Goal: Task Accomplishment & Management: Use online tool/utility

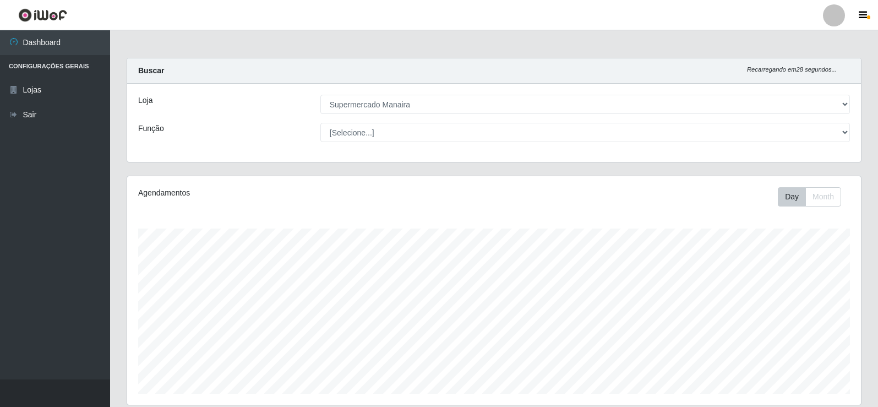
select select "443"
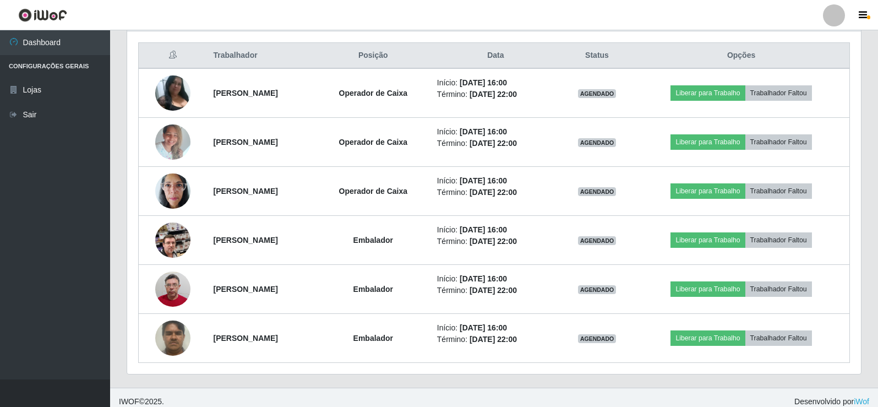
scroll to position [422, 0]
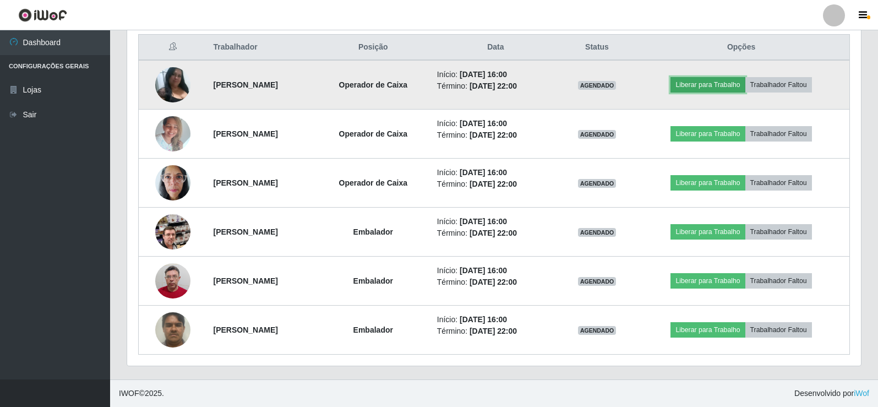
click at [738, 85] on button "Liberar para Trabalho" at bounding box center [707, 84] width 74 height 15
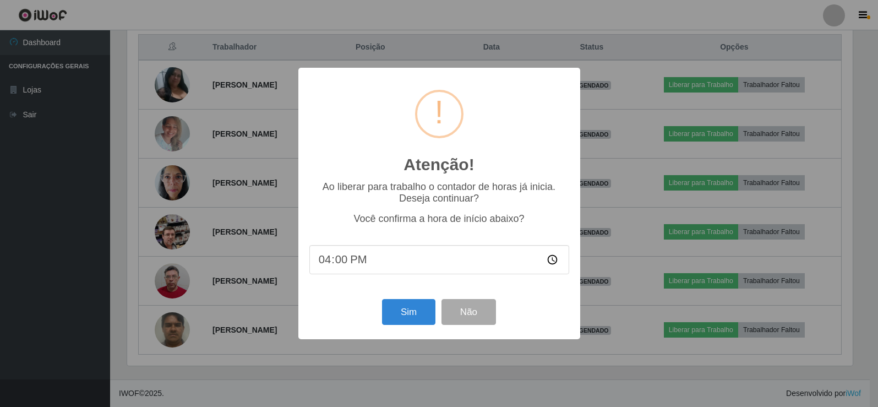
scroll to position [228, 728]
click at [414, 310] on button "Sim" at bounding box center [409, 312] width 53 height 26
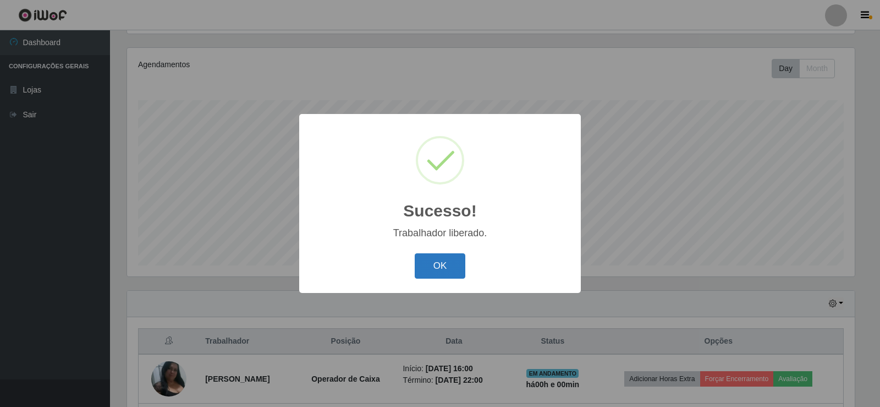
click at [450, 259] on button "OK" at bounding box center [440, 266] width 51 height 26
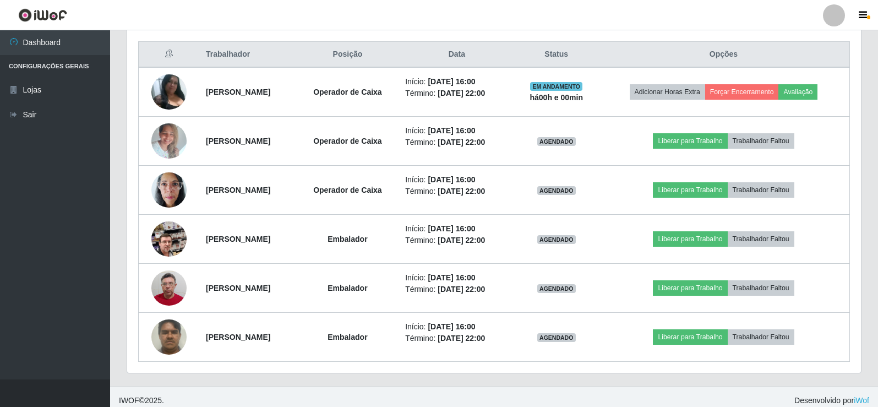
scroll to position [422, 0]
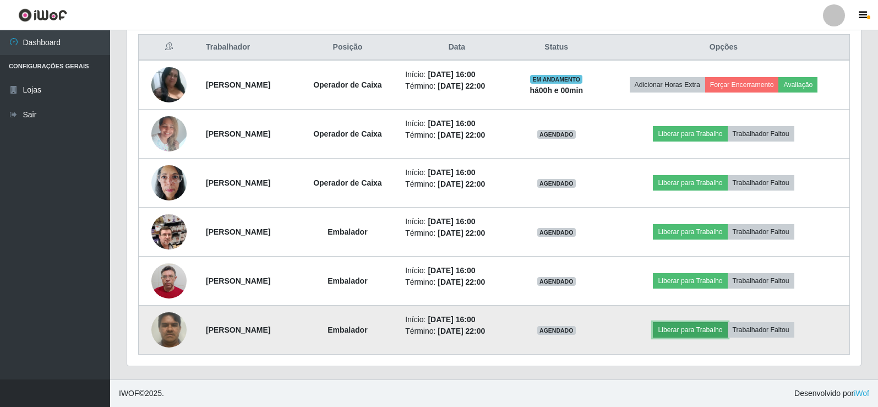
click at [697, 333] on button "Liberar para Trabalho" at bounding box center [690, 329] width 74 height 15
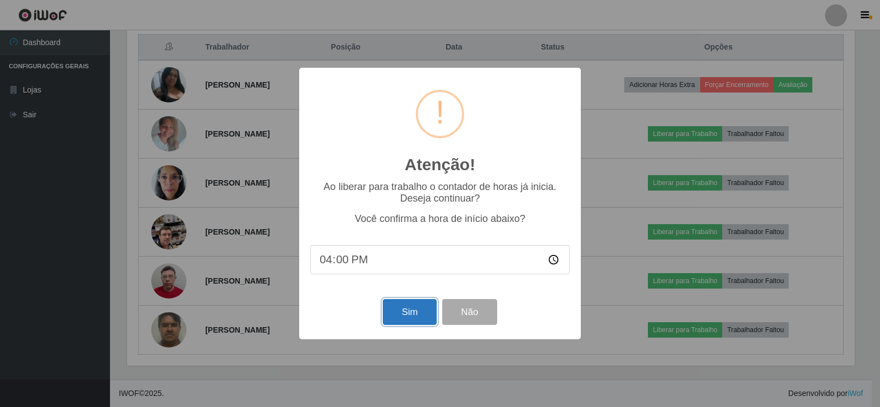
click at [413, 315] on button "Sim" at bounding box center [409, 312] width 53 height 26
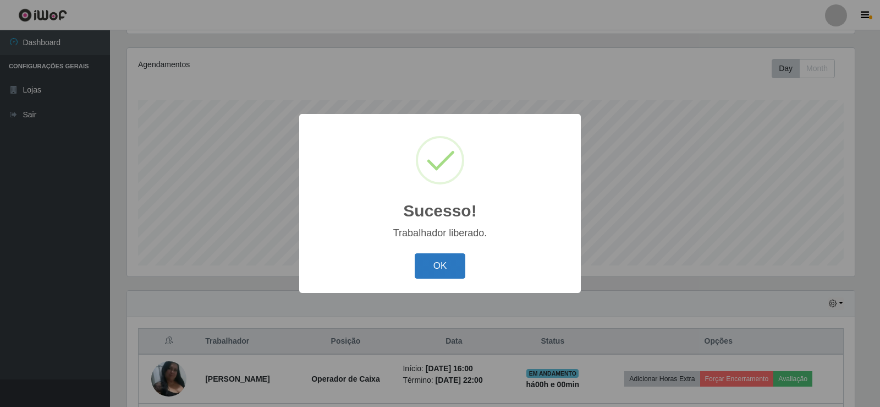
click at [444, 255] on button "OK" at bounding box center [440, 266] width 51 height 26
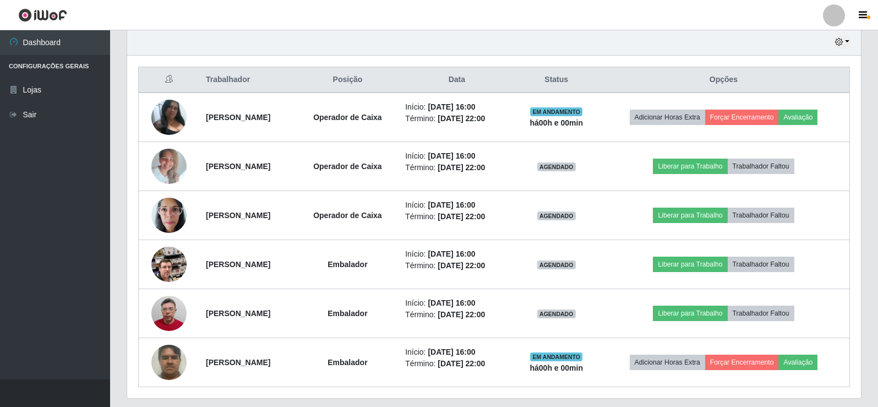
scroll to position [396, 0]
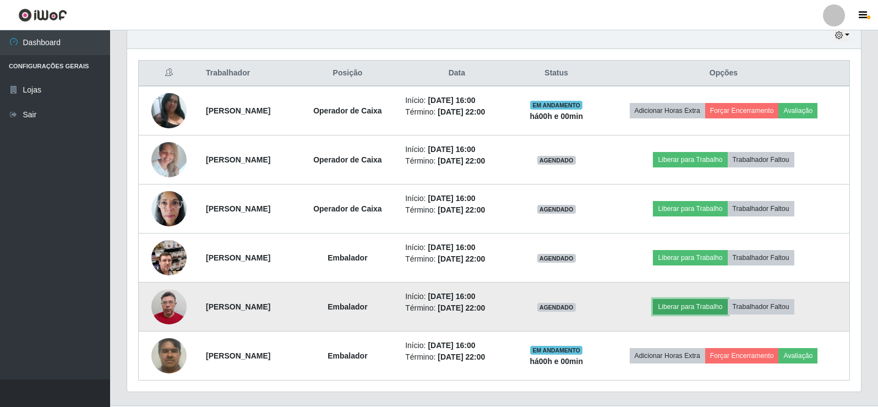
click at [708, 306] on button "Liberar para Trabalho" at bounding box center [690, 306] width 74 height 15
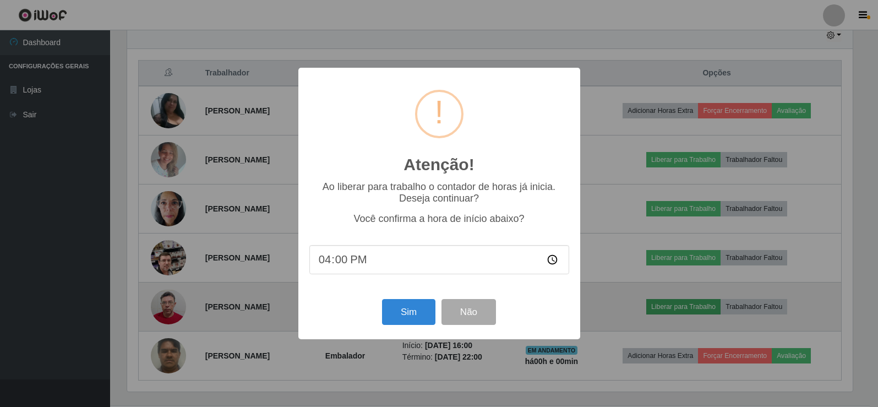
scroll to position [228, 728]
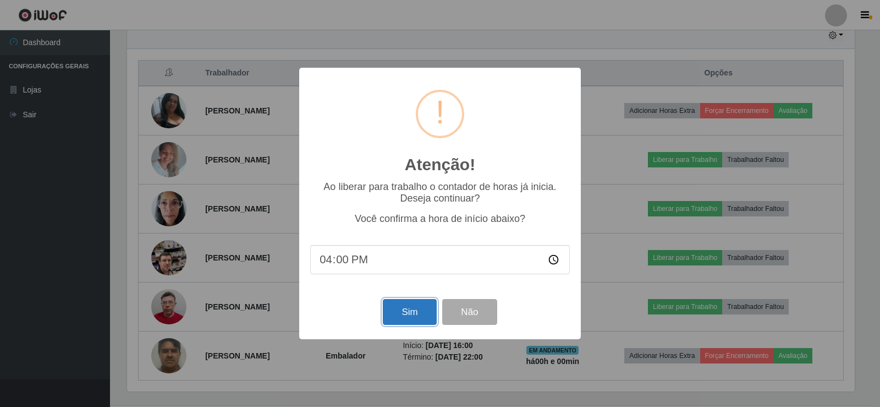
click at [413, 317] on button "Sim" at bounding box center [409, 312] width 53 height 26
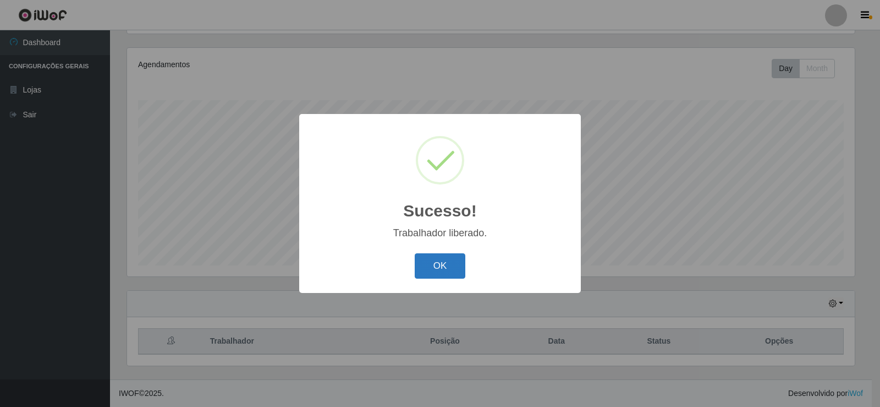
click at [439, 270] on button "OK" at bounding box center [440, 266] width 51 height 26
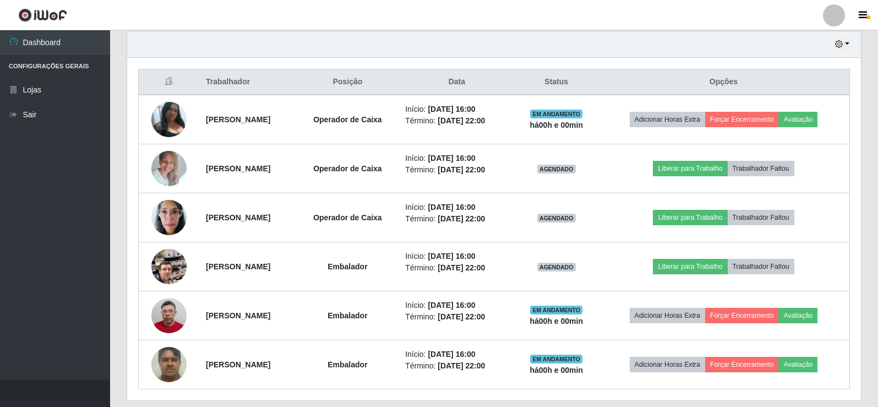
scroll to position [403, 0]
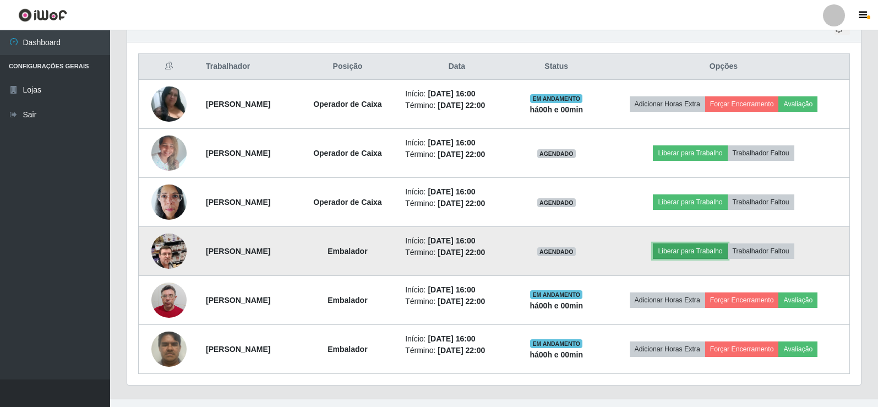
click at [711, 251] on button "Liberar para Trabalho" at bounding box center [690, 250] width 74 height 15
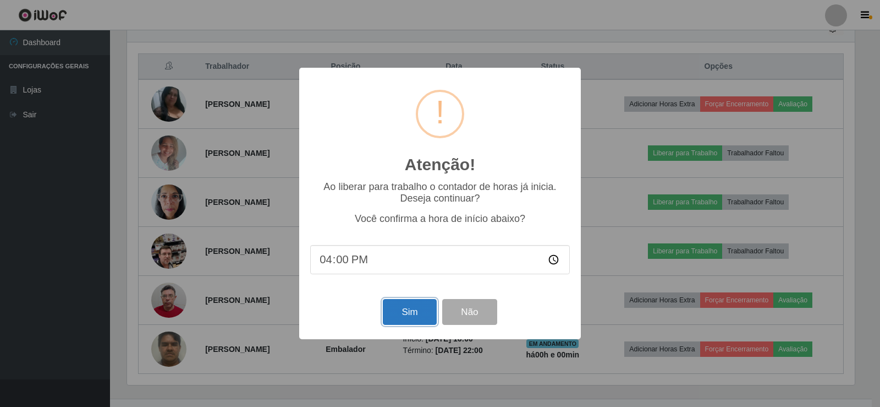
click at [407, 313] on button "Sim" at bounding box center [409, 312] width 53 height 26
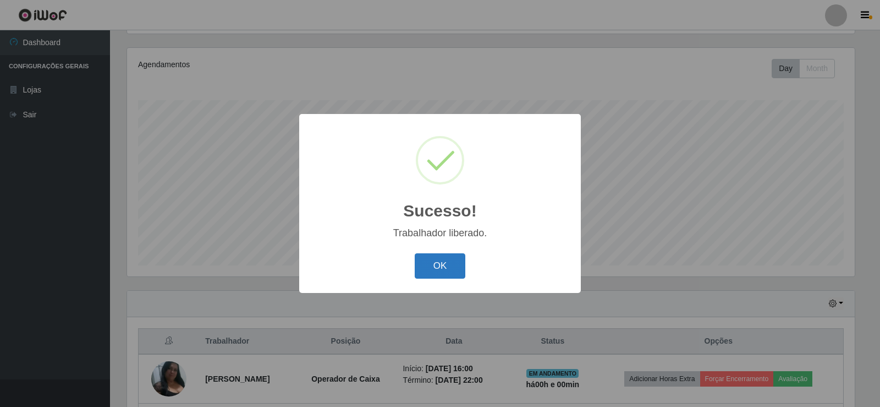
click at [456, 265] on button "OK" at bounding box center [440, 266] width 51 height 26
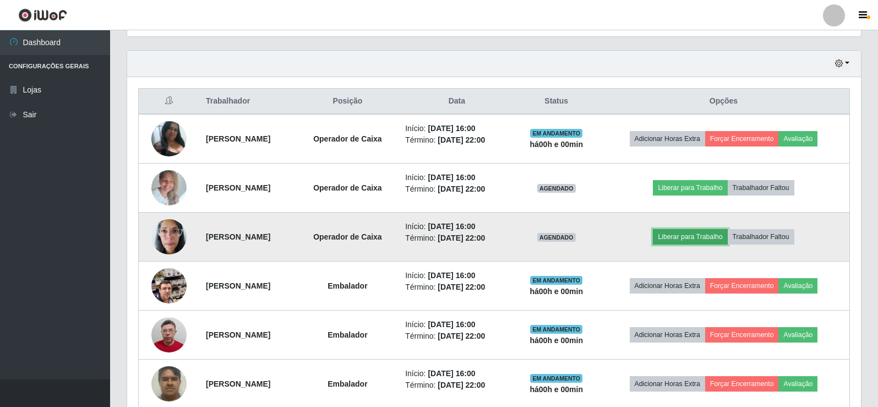
click at [715, 239] on button "Liberar para Trabalho" at bounding box center [690, 236] width 74 height 15
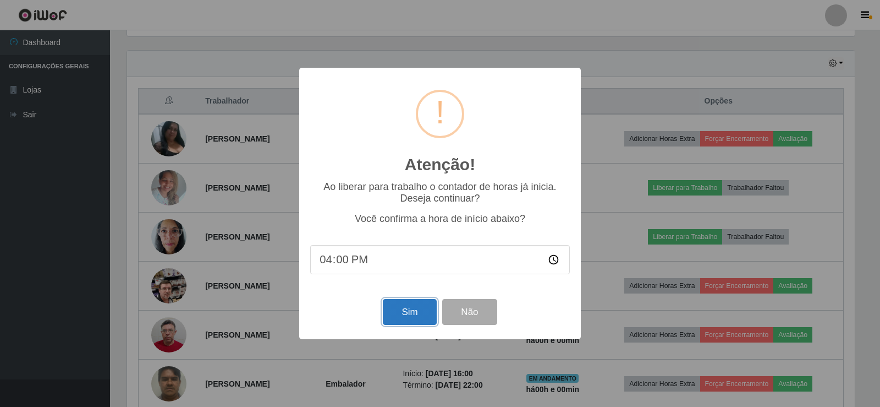
click at [420, 314] on button "Sim" at bounding box center [409, 312] width 53 height 26
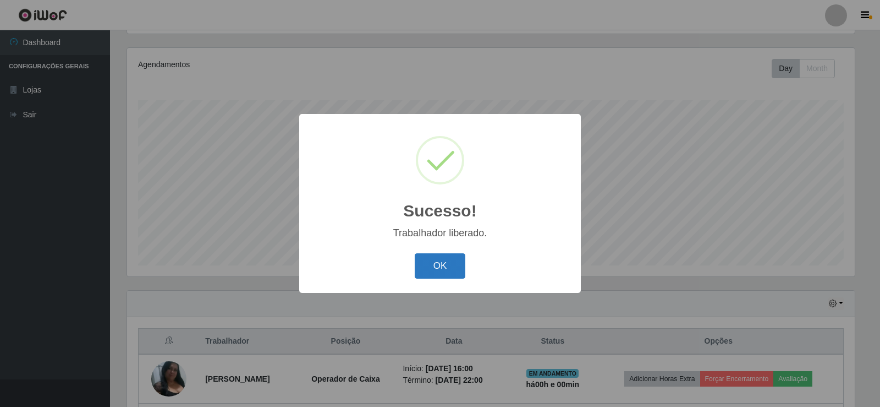
click at [434, 268] on button "OK" at bounding box center [440, 266] width 51 height 26
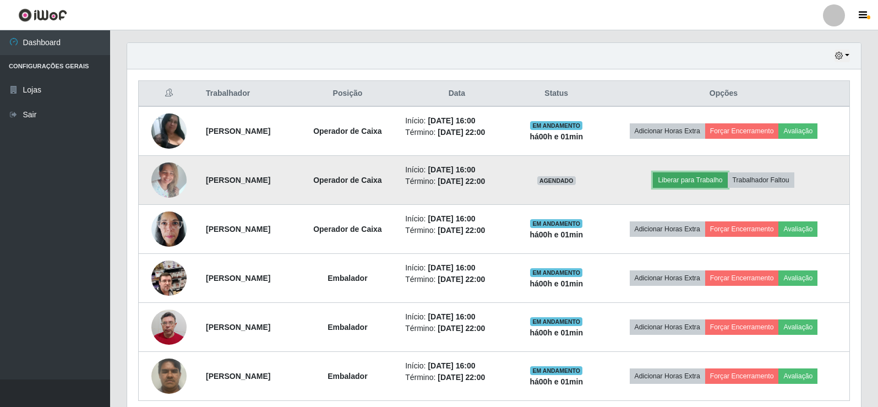
click at [712, 180] on button "Liberar para Trabalho" at bounding box center [690, 179] width 74 height 15
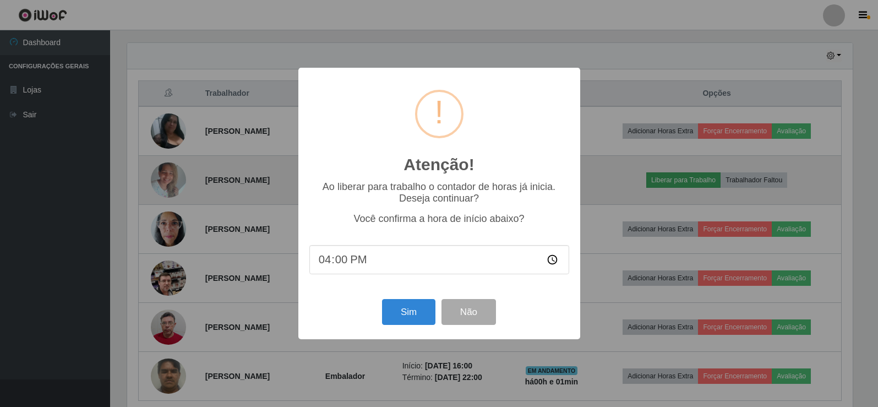
scroll to position [228, 728]
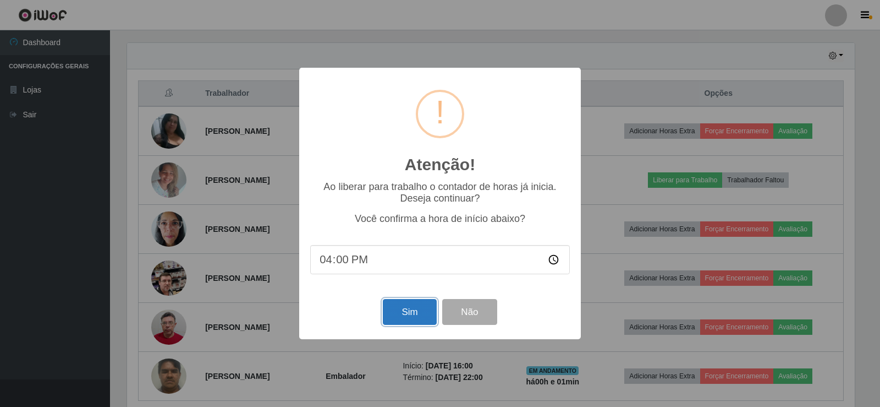
click at [414, 319] on button "Sim" at bounding box center [409, 312] width 53 height 26
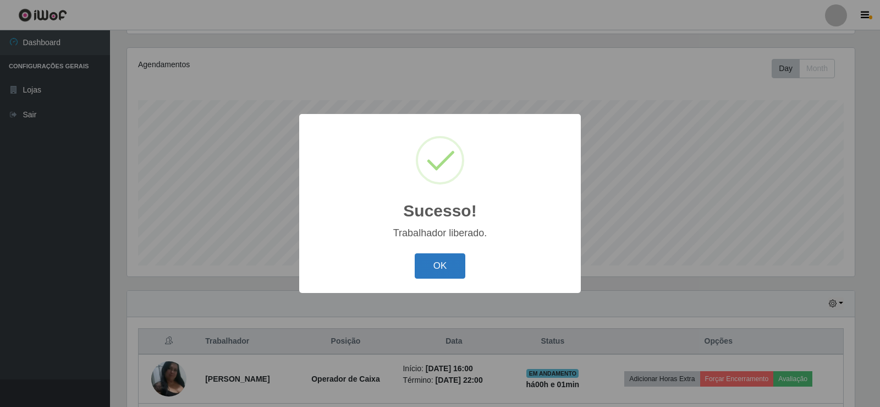
click at [450, 264] on button "OK" at bounding box center [440, 266] width 51 height 26
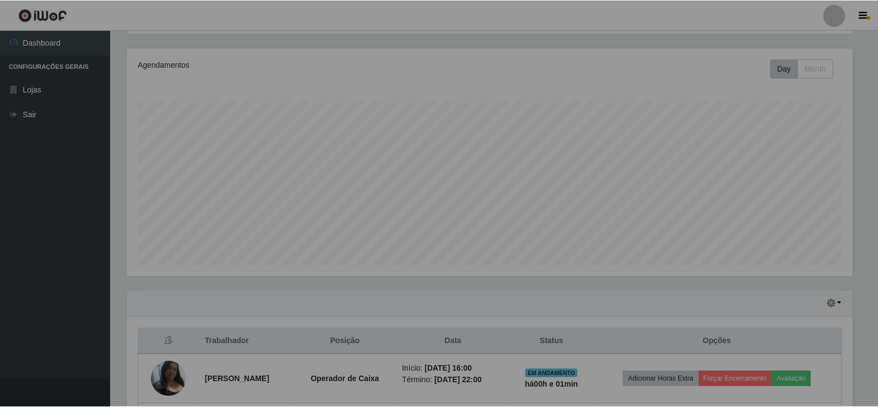
scroll to position [228, 733]
